Goal: Check status: Check status

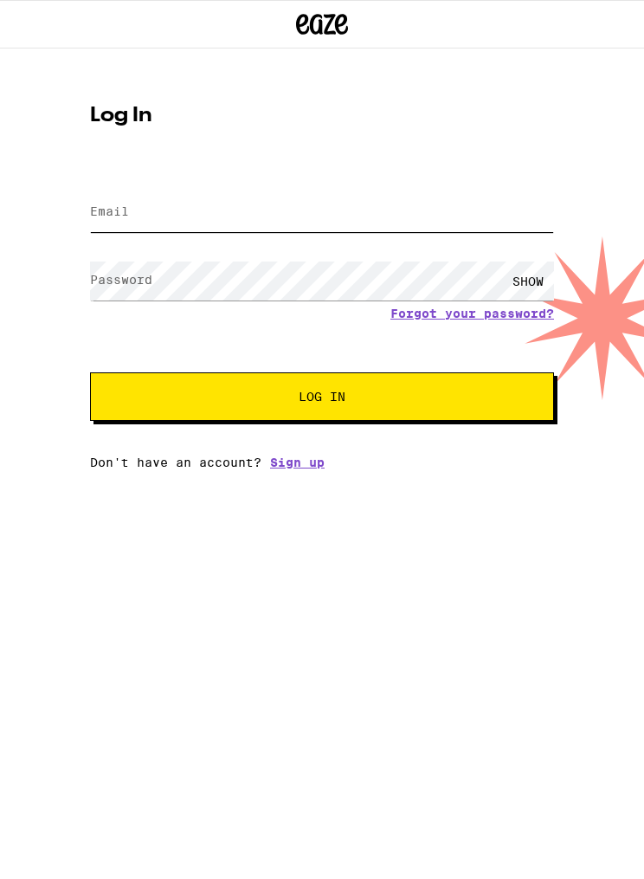
type input "nyu_008@yahoo.com"
click at [322, 399] on button "Log In" at bounding box center [322, 396] width 464 height 48
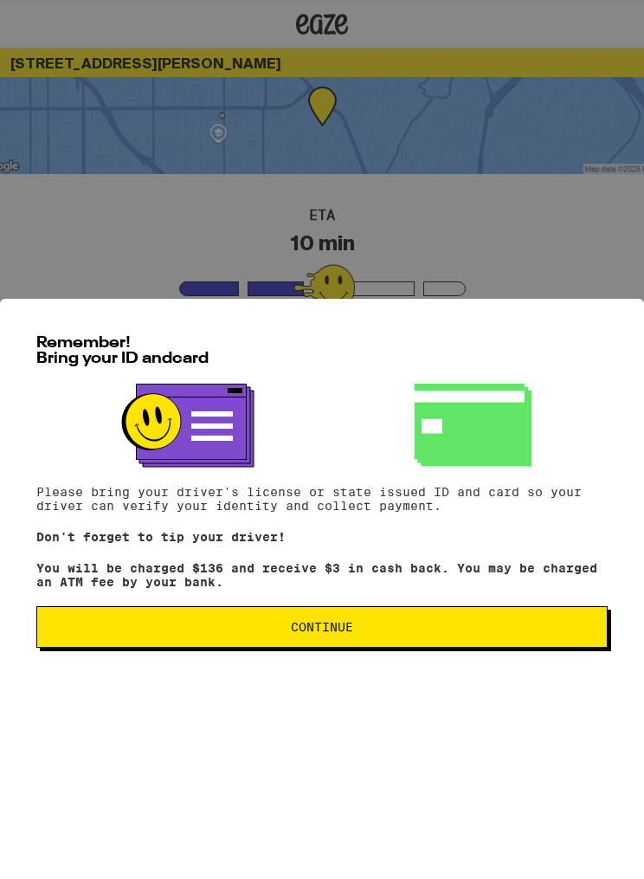
click at [439, 648] on button "Continue" at bounding box center [321, 627] width 571 height 42
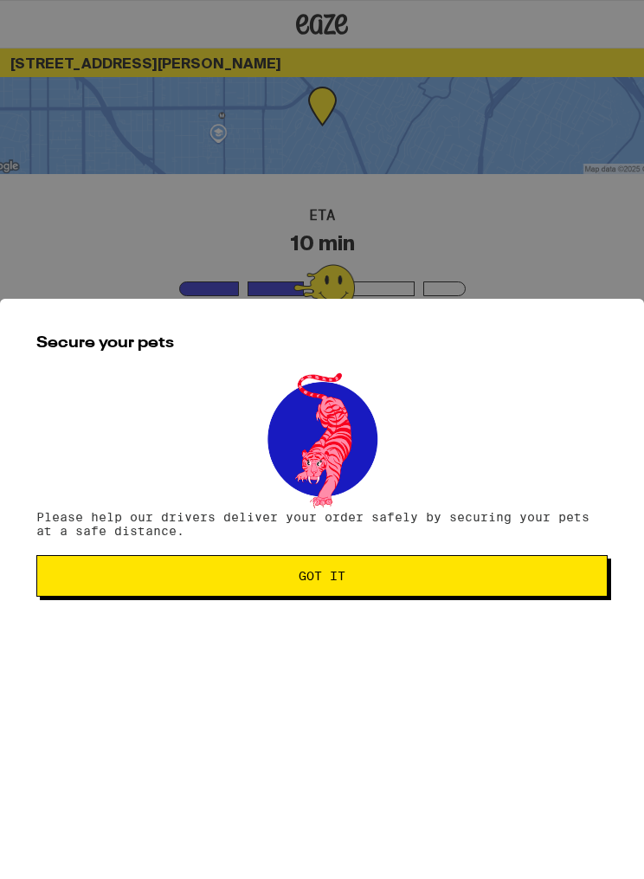
click at [472, 592] on button "Got it" at bounding box center [321, 576] width 571 height 42
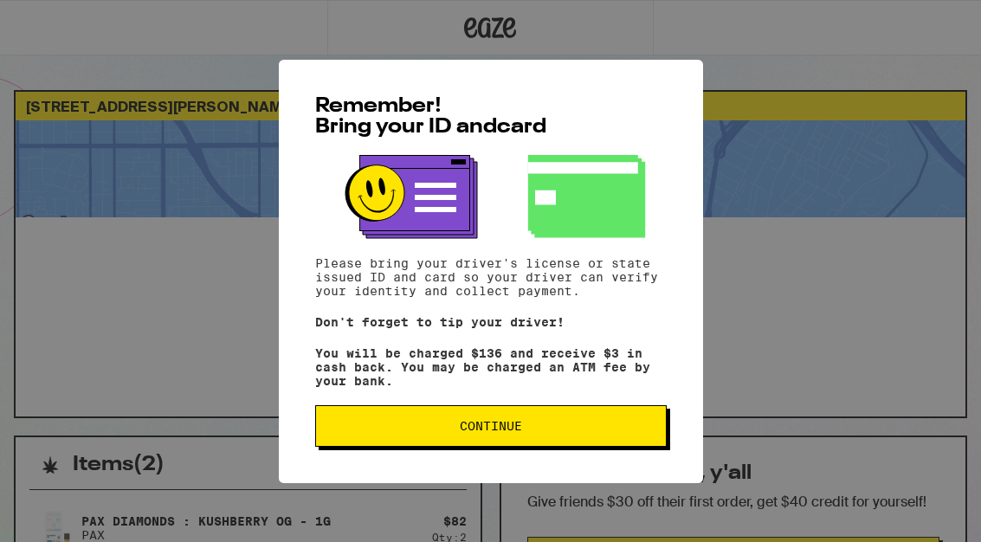
click at [622, 430] on span "Continue" at bounding box center [491, 426] width 322 height 12
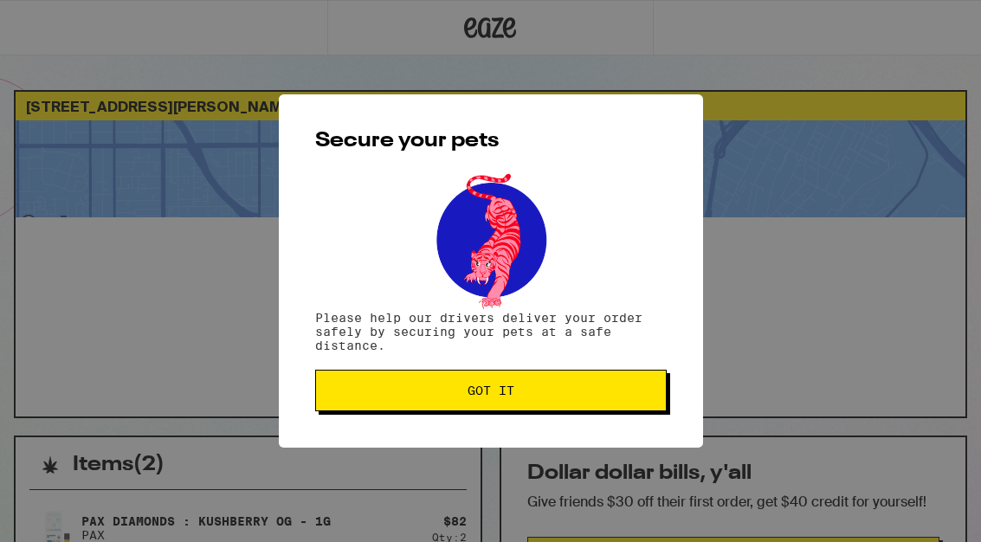
click at [616, 402] on button "Got it" at bounding box center [490, 391] width 351 height 42
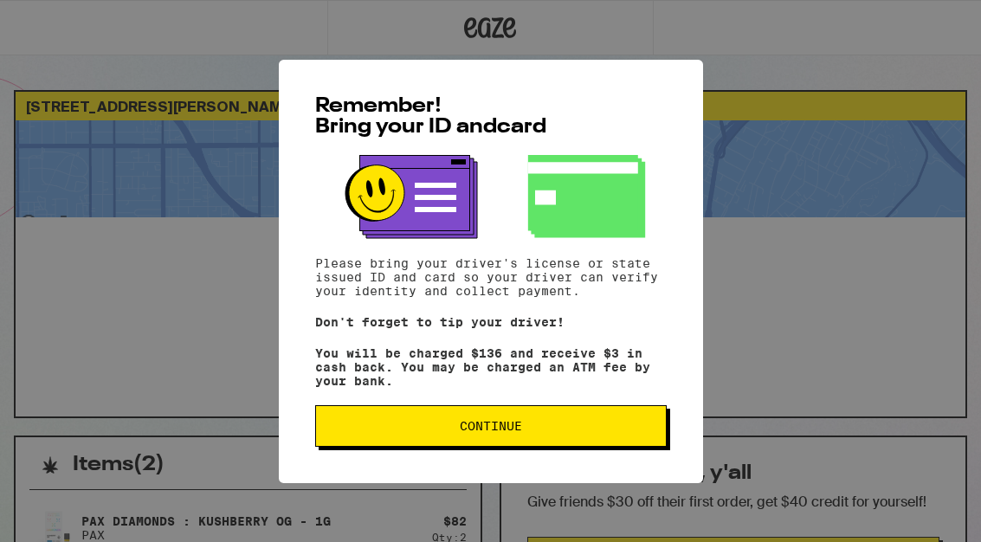
click at [590, 422] on button "Continue" at bounding box center [490, 426] width 351 height 42
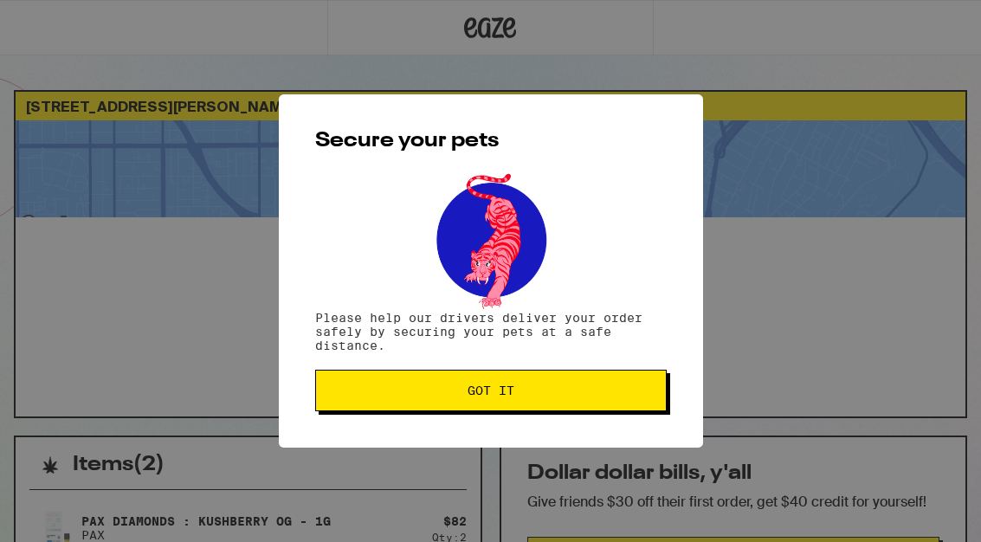
click at [619, 396] on span "Got it" at bounding box center [491, 390] width 322 height 12
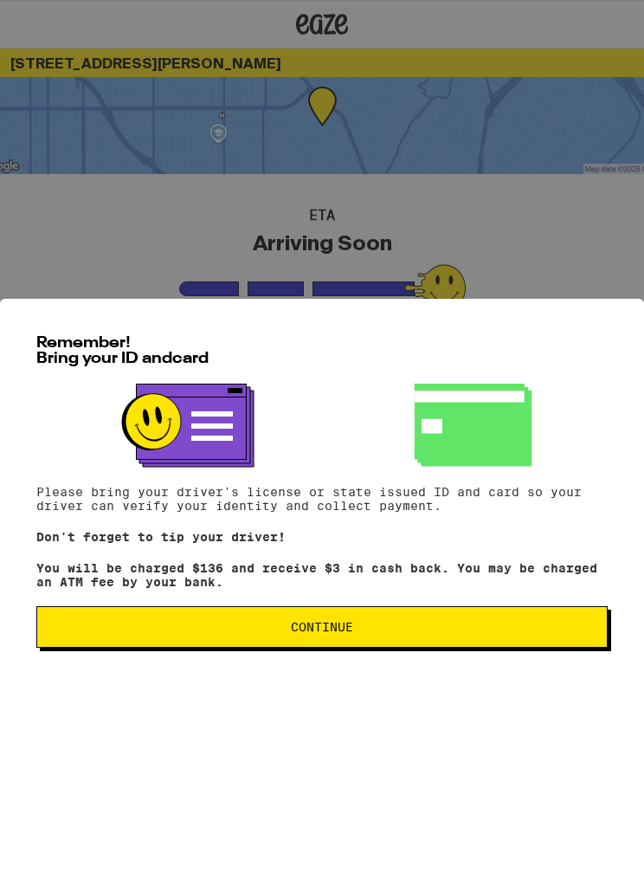
click at [428, 633] on span "Continue" at bounding box center [322, 627] width 542 height 12
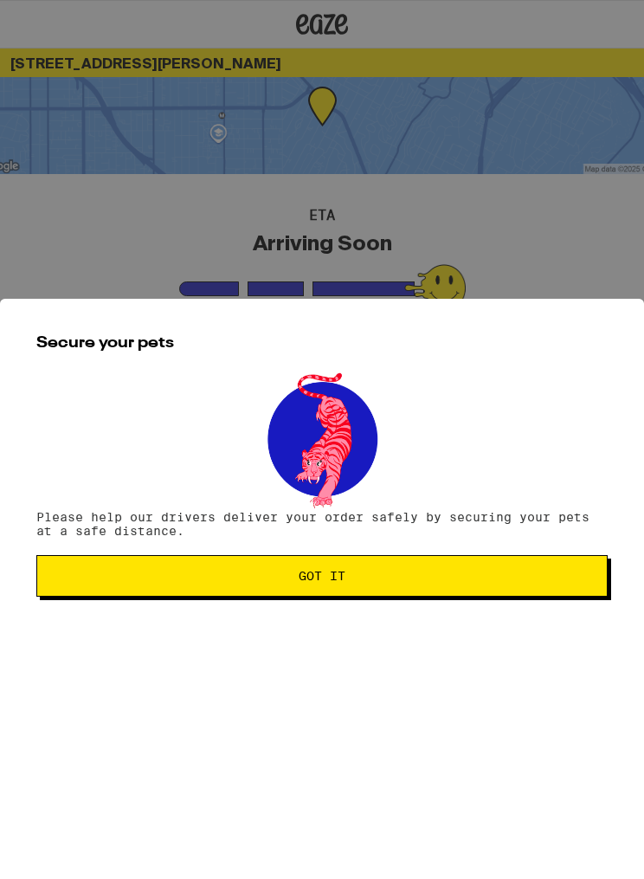
click at [439, 596] on button "Got it" at bounding box center [321, 576] width 571 height 42
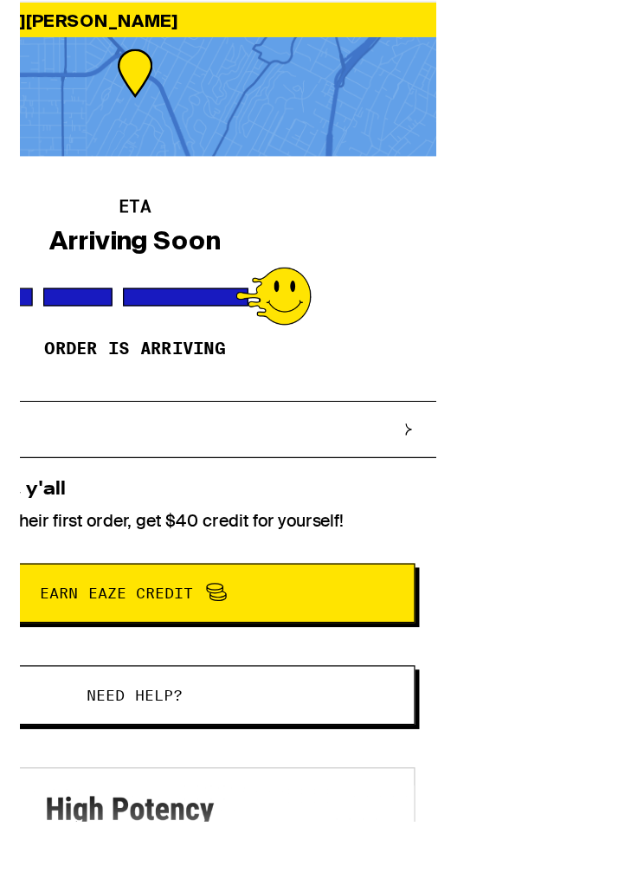
click at [466, 391] on icon at bounding box center [469, 396] width 10 height 10
